Goal: Transaction & Acquisition: Purchase product/service

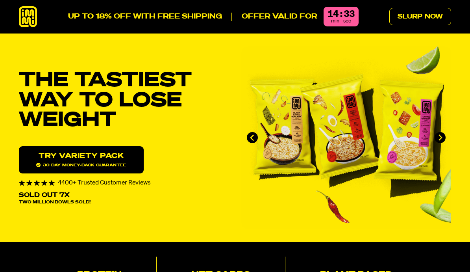
click at [423, 19] on link "Slurp Now" at bounding box center [420, 16] width 62 height 17
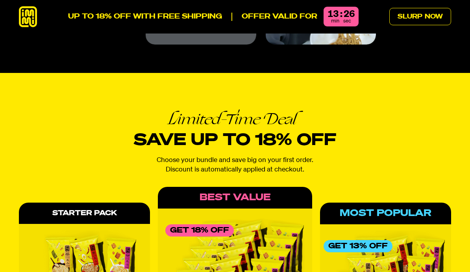
scroll to position [3157, 0]
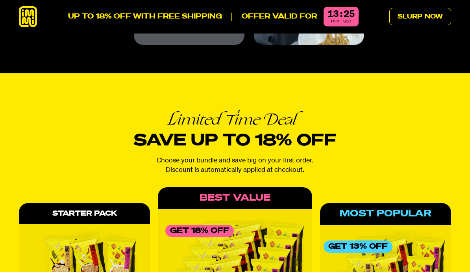
click at [27, 19] on icon at bounding box center [28, 16] width 18 height 21
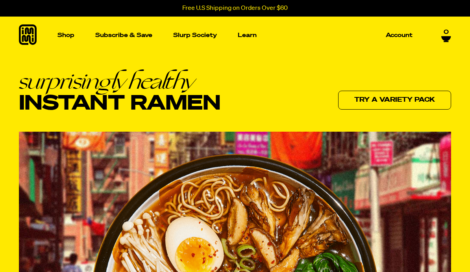
click at [49, 158] on img "Main navigation" at bounding box center [60, 114] width 91 height 91
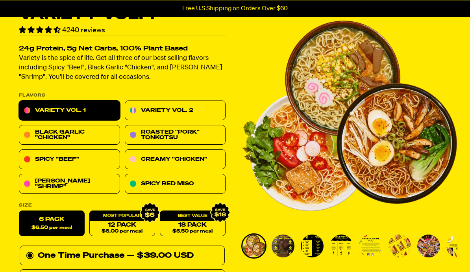
scroll to position [46, 0]
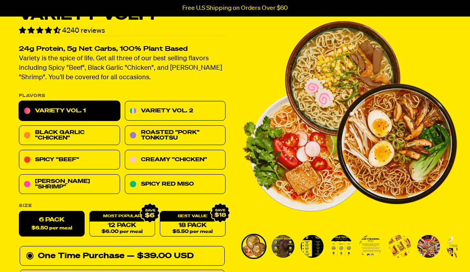
click at [43, 162] on link "Spicy "Beef"" at bounding box center [69, 160] width 101 height 20
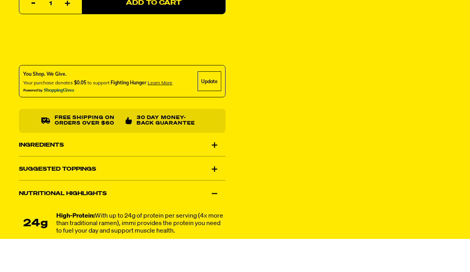
scroll to position [394, 0]
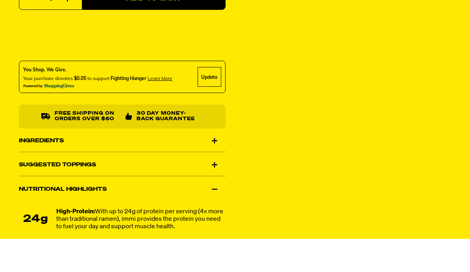
click at [42, 211] on div "Nutritional Highlights" at bounding box center [122, 222] width 207 height 22
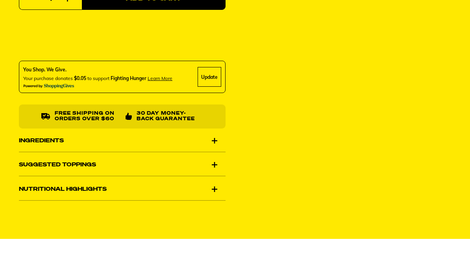
click at [50, 211] on div "Nutritional Highlights" at bounding box center [122, 222] width 207 height 22
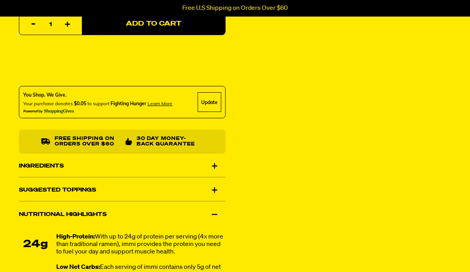
scroll to position [398, 0]
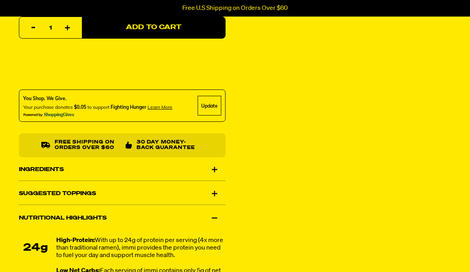
click at [40, 166] on div "Ingredients" at bounding box center [122, 169] width 207 height 22
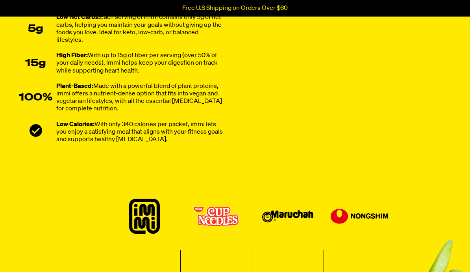
scroll to position [710, 0]
